Goal: Task Accomplishment & Management: Manage account settings

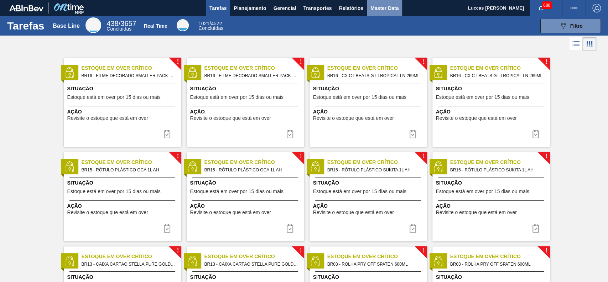
click at [385, 8] on span "Master Data" at bounding box center [384, 8] width 28 height 9
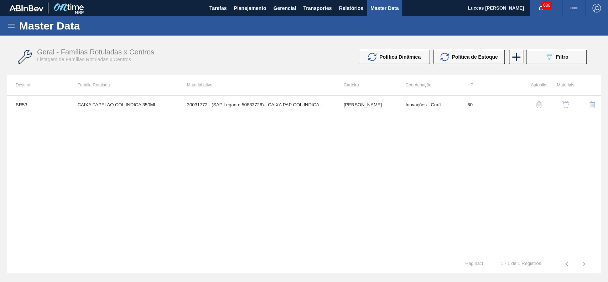
click at [9, 22] on icon at bounding box center [11, 26] width 9 height 9
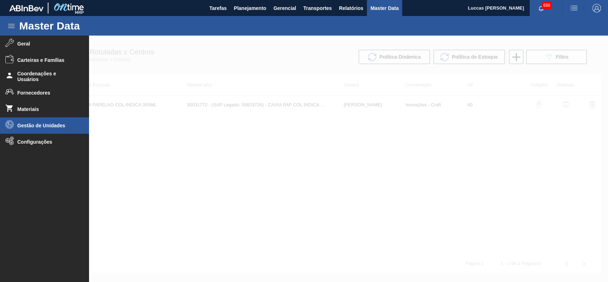
click at [52, 121] on li "Gestão de Unidades" at bounding box center [44, 125] width 89 height 16
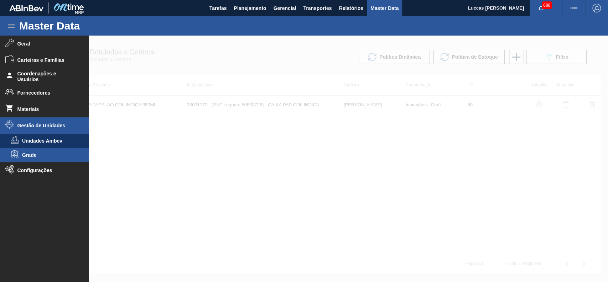
click at [44, 157] on span "Grade" at bounding box center [49, 155] width 55 height 6
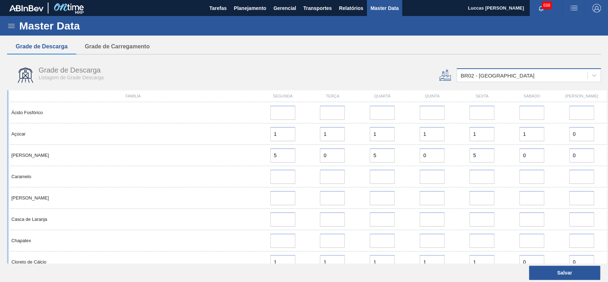
click at [482, 69] on div "BR02 - [GEOGRAPHIC_DATA]" at bounding box center [528, 75] width 144 height 14
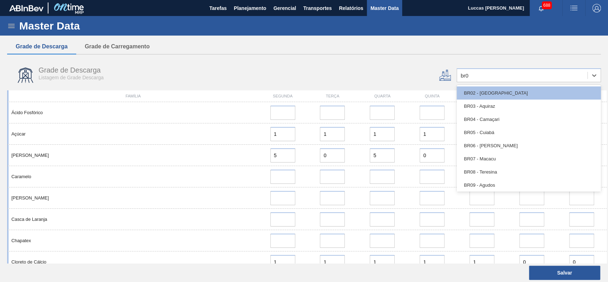
type input "br04"
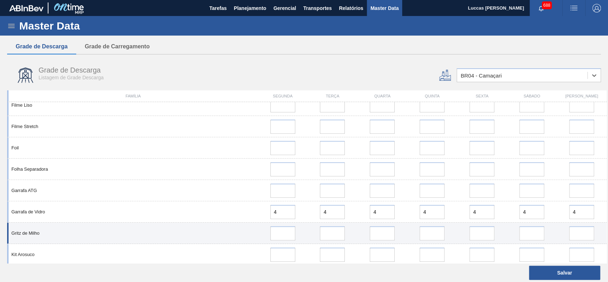
scroll to position [356, 0]
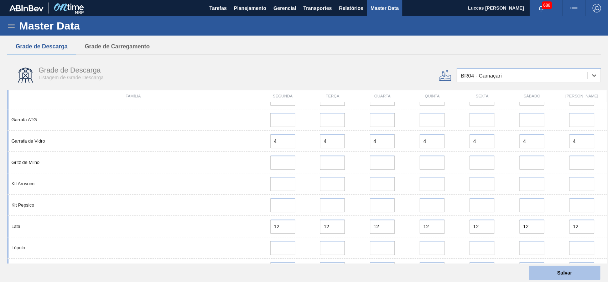
click at [554, 272] on button "Salvar" at bounding box center [564, 273] width 71 height 14
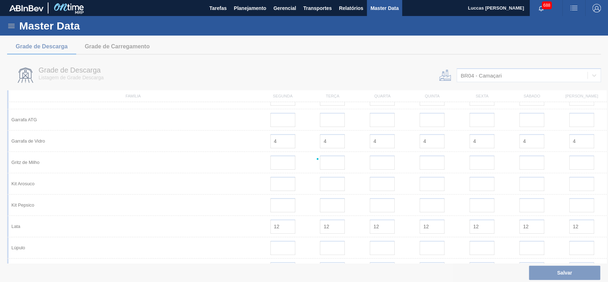
scroll to position [0, 0]
